Goal: Transaction & Acquisition: Purchase product/service

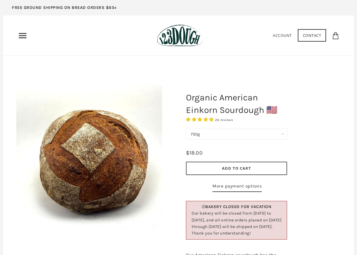
click at [27, 33] on icon "Primary" at bounding box center [23, 36] width 10 height 10
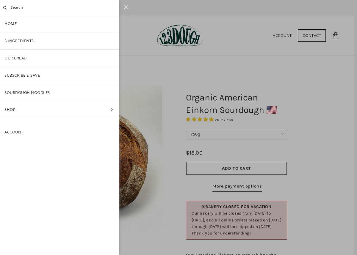
click at [19, 112] on link "Shop" at bounding box center [59, 109] width 119 height 17
click at [31, 75] on link "Bread" at bounding box center [59, 75] width 119 height 17
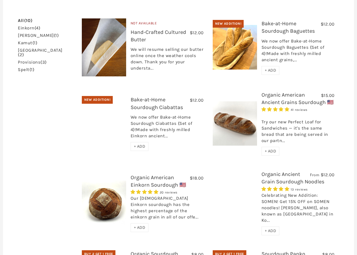
scroll to position [174, 0]
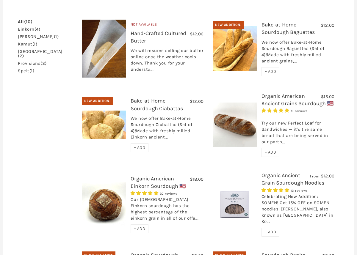
click at [103, 194] on img at bounding box center [104, 204] width 44 height 44
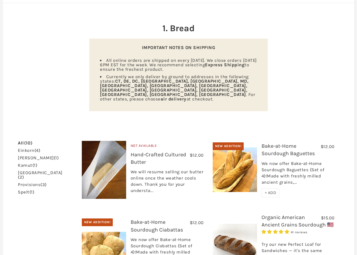
scroll to position [0, 0]
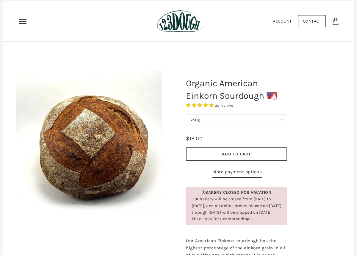
scroll to position [1, 0]
